Goal: Task Accomplishment & Management: Manage account settings

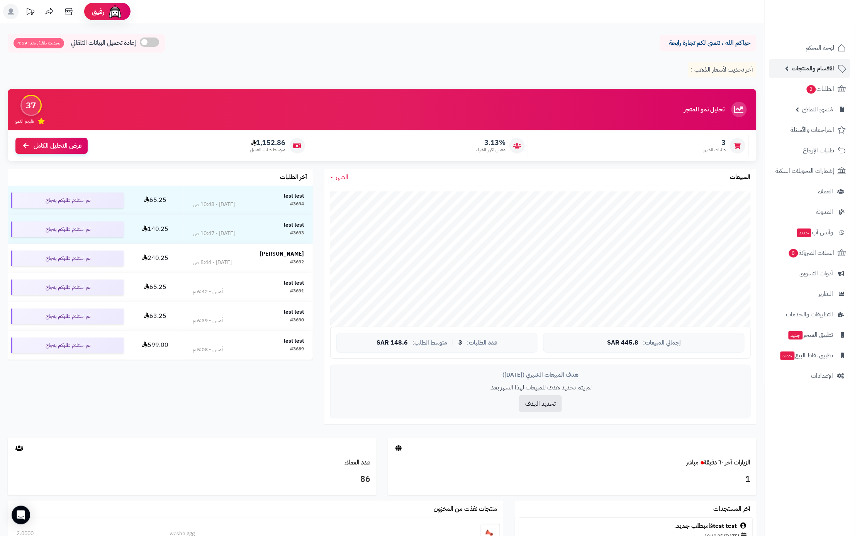
click at [821, 65] on span "الأقسام والمنتجات" at bounding box center [813, 68] width 43 height 11
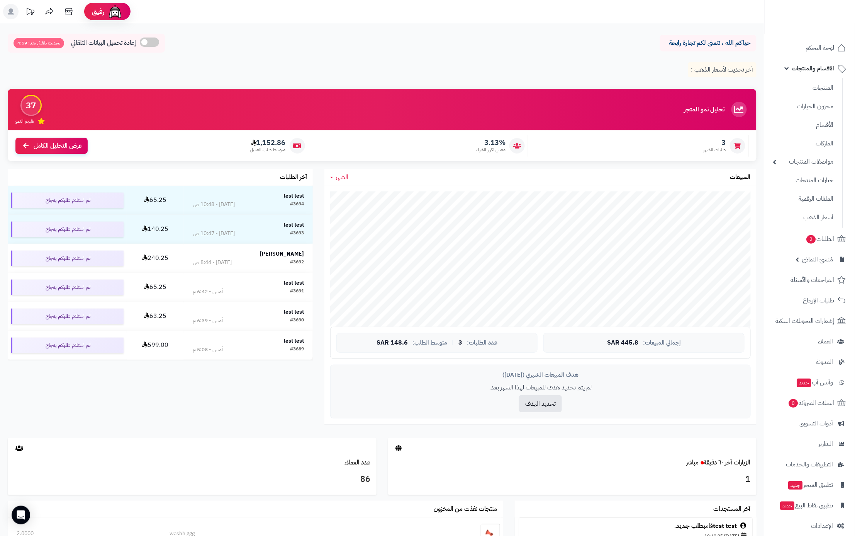
click at [820, 78] on ul "المنتجات مخزون الخيارات الأقسام الماركات مواصفات المنتجات مواصفات المنتجات أنوا…" at bounding box center [804, 153] width 79 height 150
click at [823, 86] on link "المنتجات" at bounding box center [804, 88] width 68 height 16
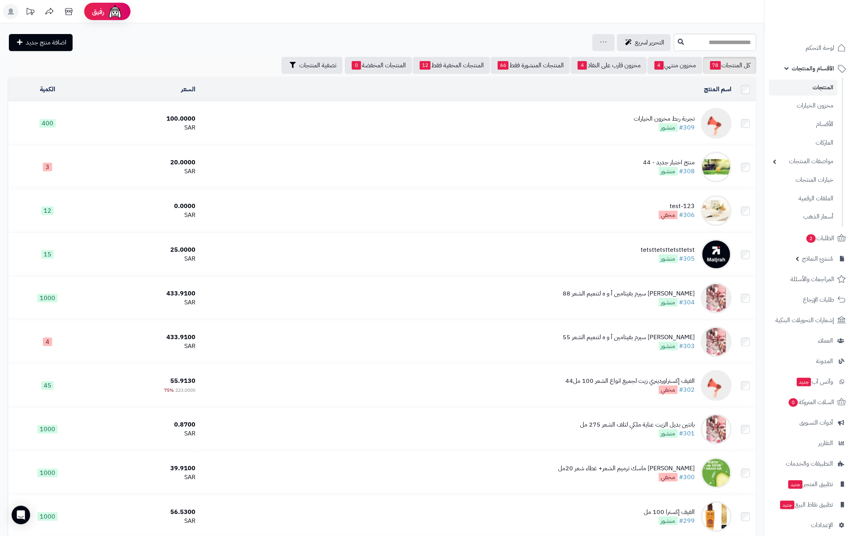
click at [664, 120] on div "تجربة ربط مخزون الخيارات" at bounding box center [664, 118] width 61 height 9
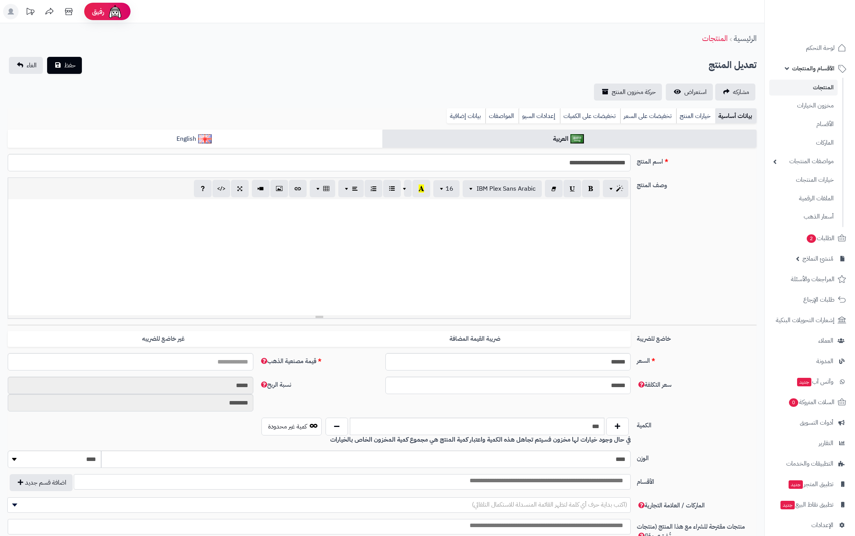
select select
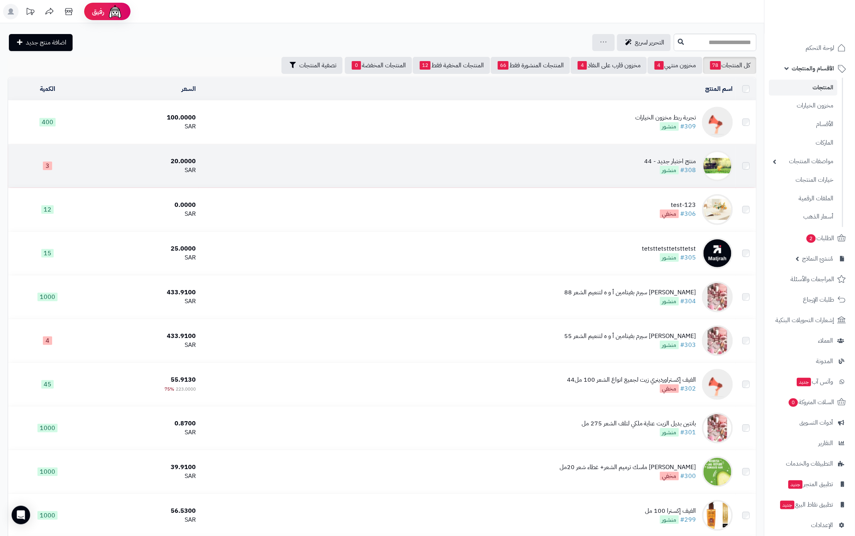
click at [657, 163] on div "منتج اختبار جديد - 44" at bounding box center [671, 161] width 52 height 9
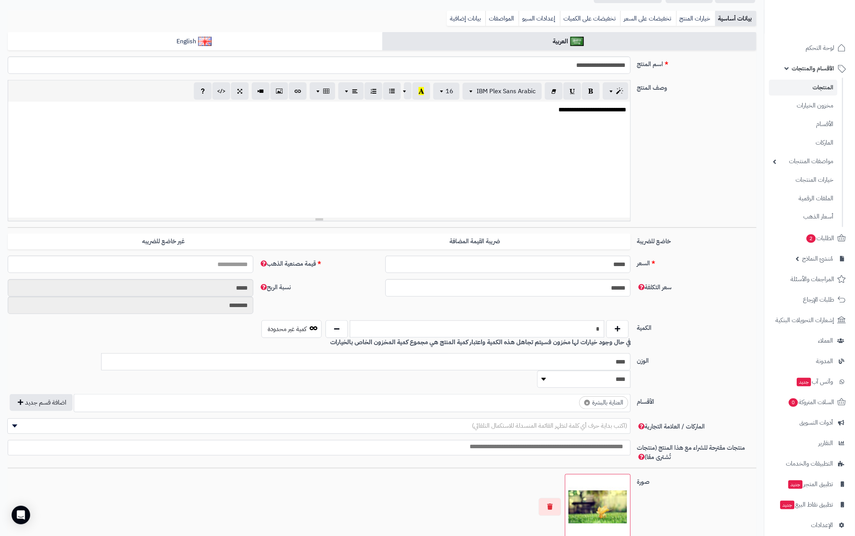
scroll to position [16, 0]
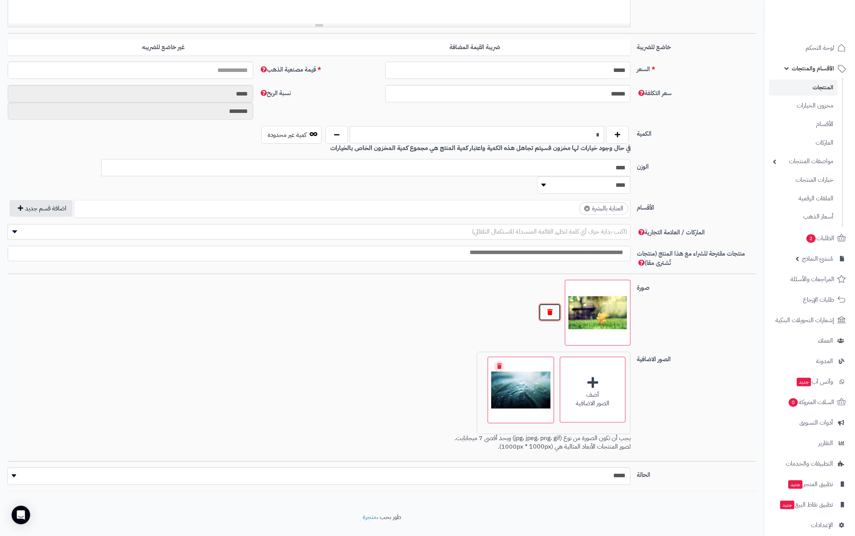
click at [559, 303] on button "button" at bounding box center [550, 312] width 22 height 18
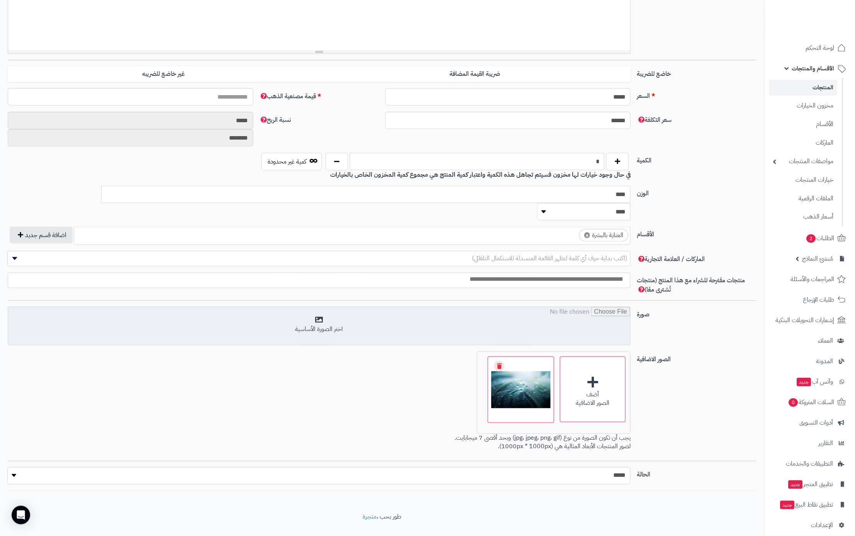
click at [594, 307] on input "file" at bounding box center [319, 326] width 622 height 39
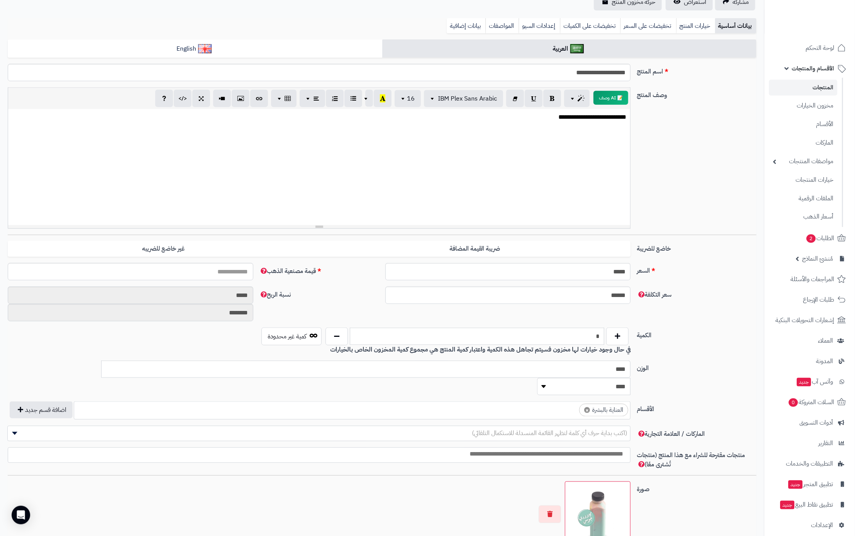
scroll to position [0, 0]
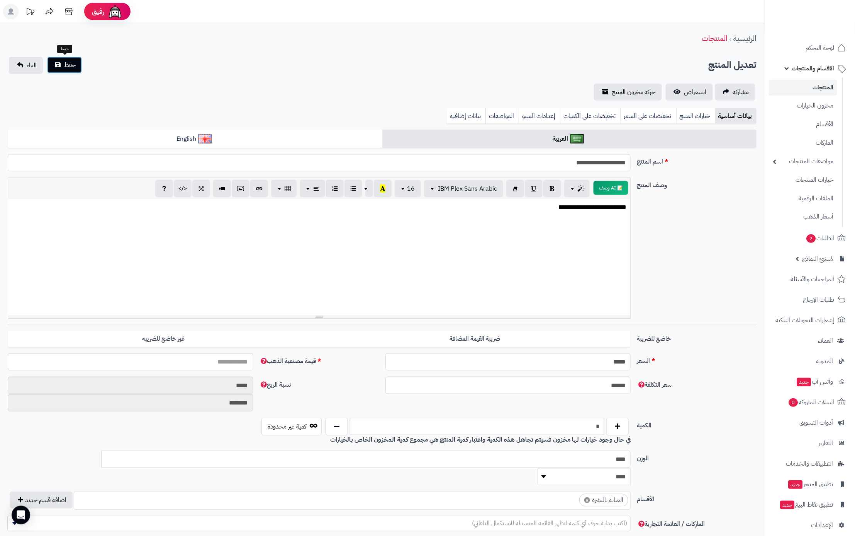
click at [70, 62] on span "حفظ" at bounding box center [70, 64] width 12 height 9
click at [684, 87] on link "استعراض" at bounding box center [689, 91] width 47 height 17
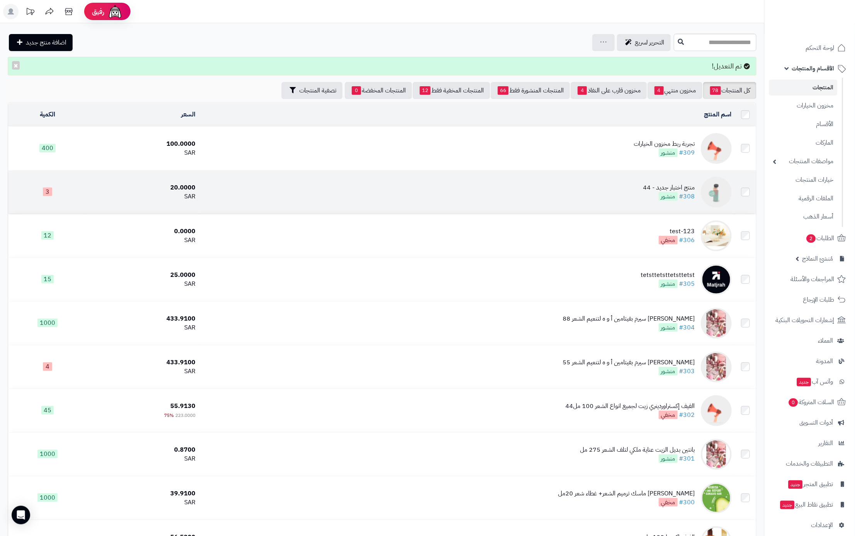
click at [619, 193] on td "منتج اختبار جديد - 44 #308 منشور" at bounding box center [467, 191] width 537 height 43
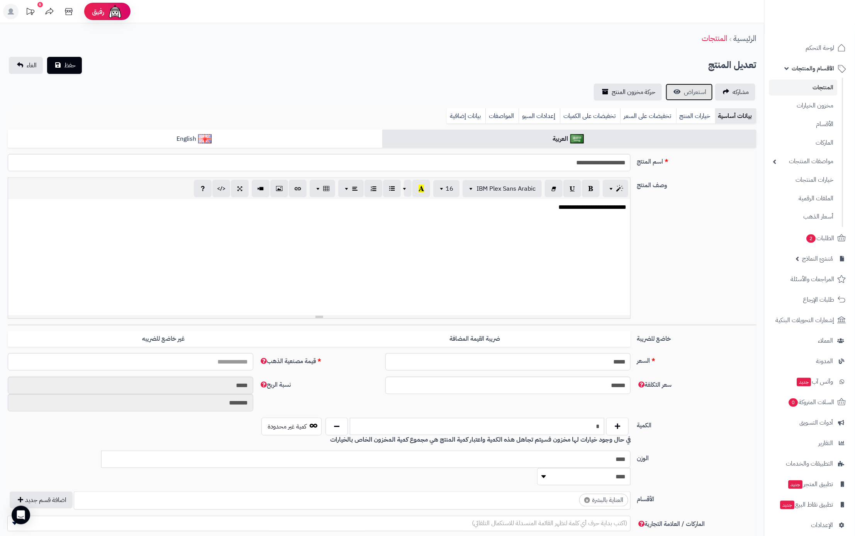
click at [694, 86] on link "استعراض" at bounding box center [689, 91] width 47 height 17
click at [683, 93] on link "استعراض" at bounding box center [689, 91] width 47 height 17
